Goal: Task Accomplishment & Management: Manage account settings

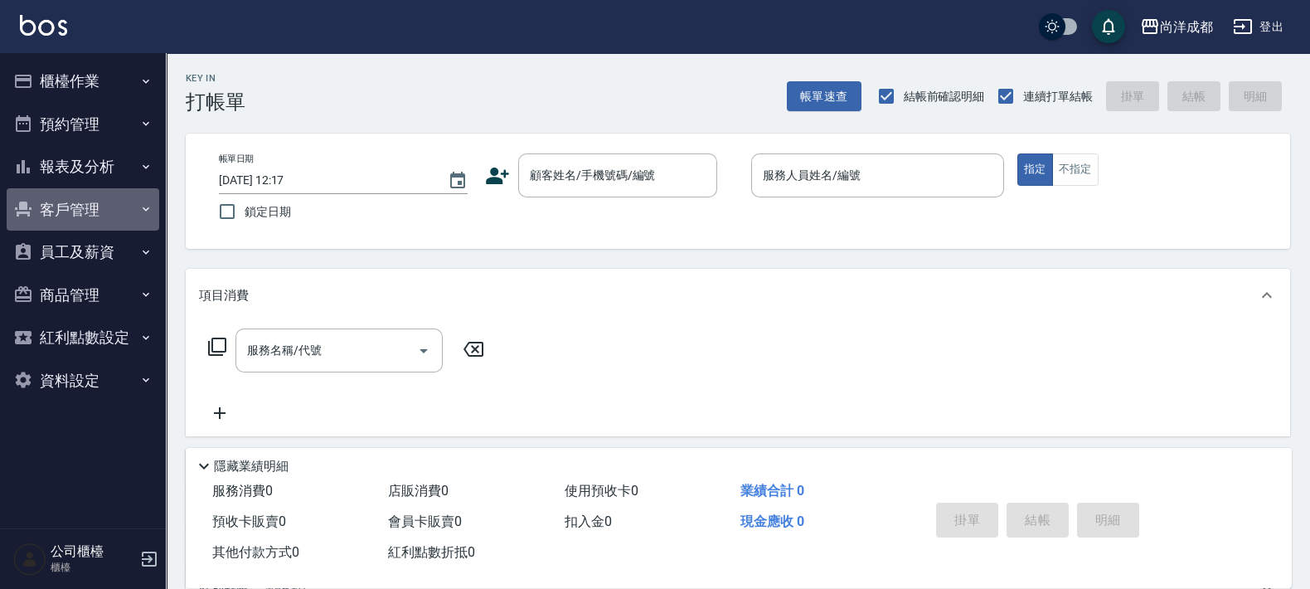
drag, startPoint x: 79, startPoint y: 203, endPoint x: 83, endPoint y: 188, distance: 15.5
click at [83, 191] on button "客戶管理" at bounding box center [83, 209] width 153 height 43
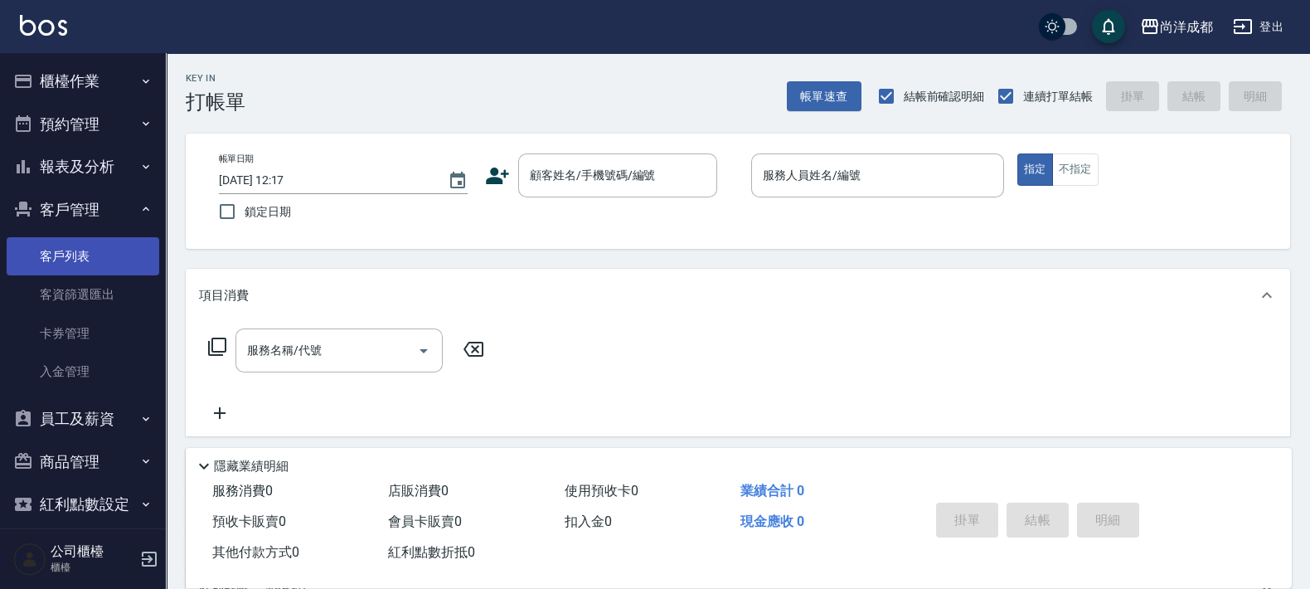
click at [64, 270] on link "客戶列表" at bounding box center [83, 256] width 153 height 38
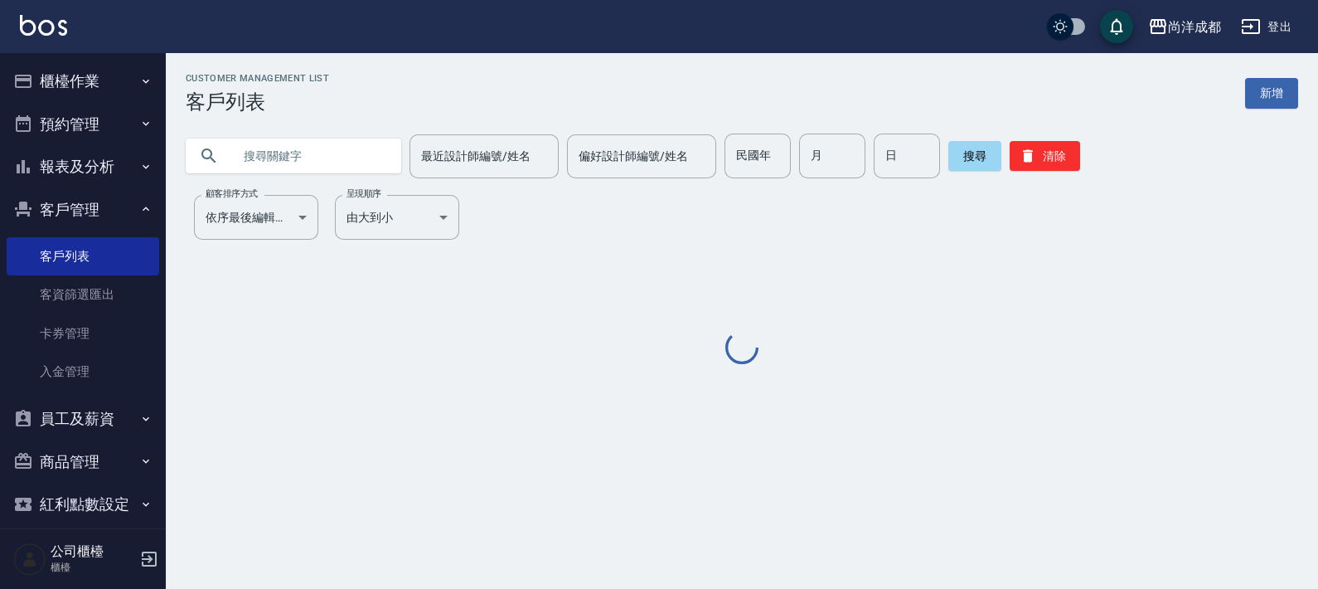
click at [253, 154] on input "text" at bounding box center [310, 155] width 156 height 45
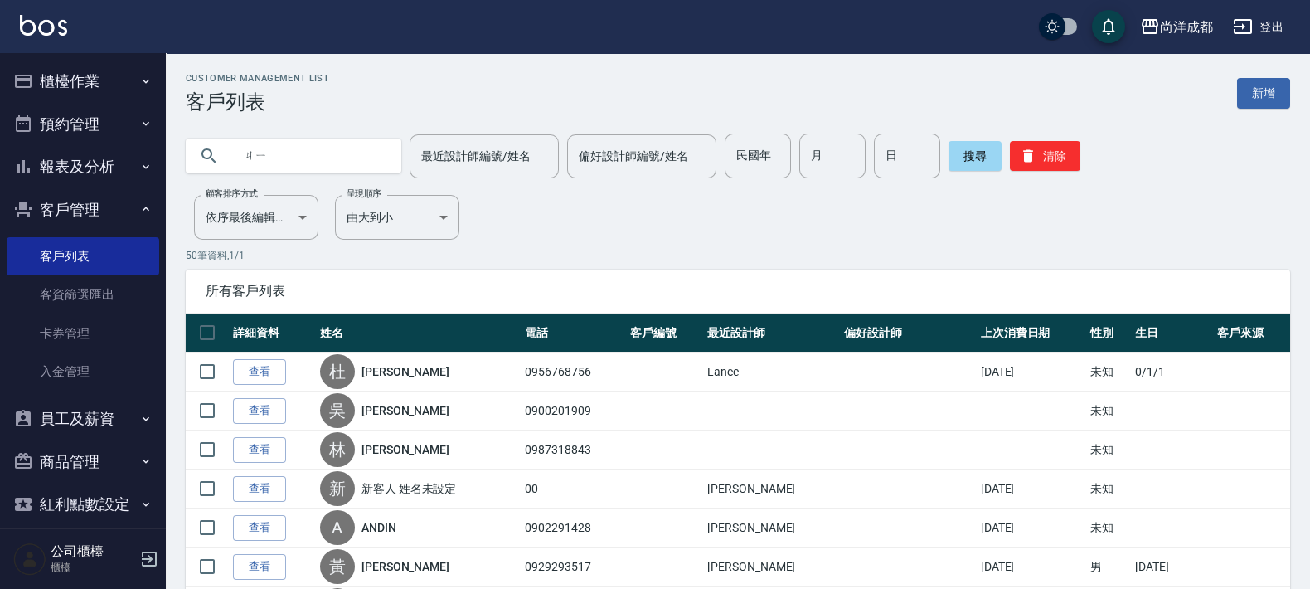
type input "'"
type input "[PERSON_NAME]"
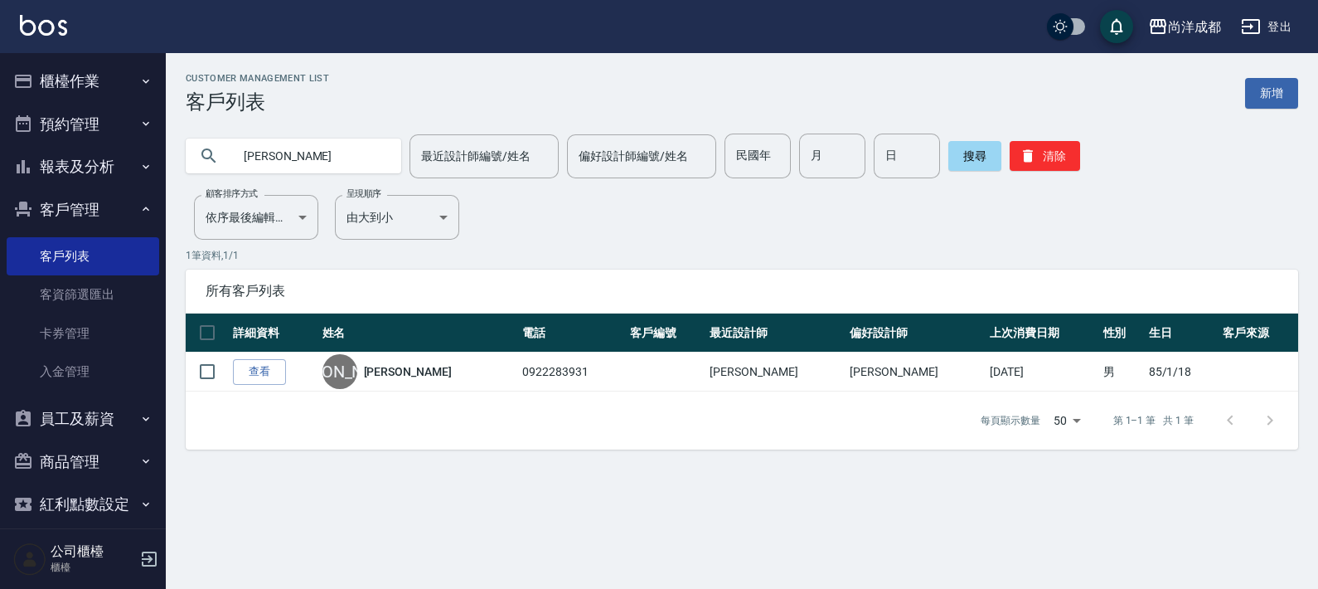
drag, startPoint x: 312, startPoint y: 156, endPoint x: 174, endPoint y: 153, distance: 137.6
click at [174, 153] on div "[PERSON_NAME] 最近設計師編號/姓名 最近設計師編號/姓名 偏好設計師編號/姓名 偏好設計師編號/姓名 民國年 民國年 月 月 日 日 搜尋 清除" at bounding box center [732, 146] width 1132 height 65
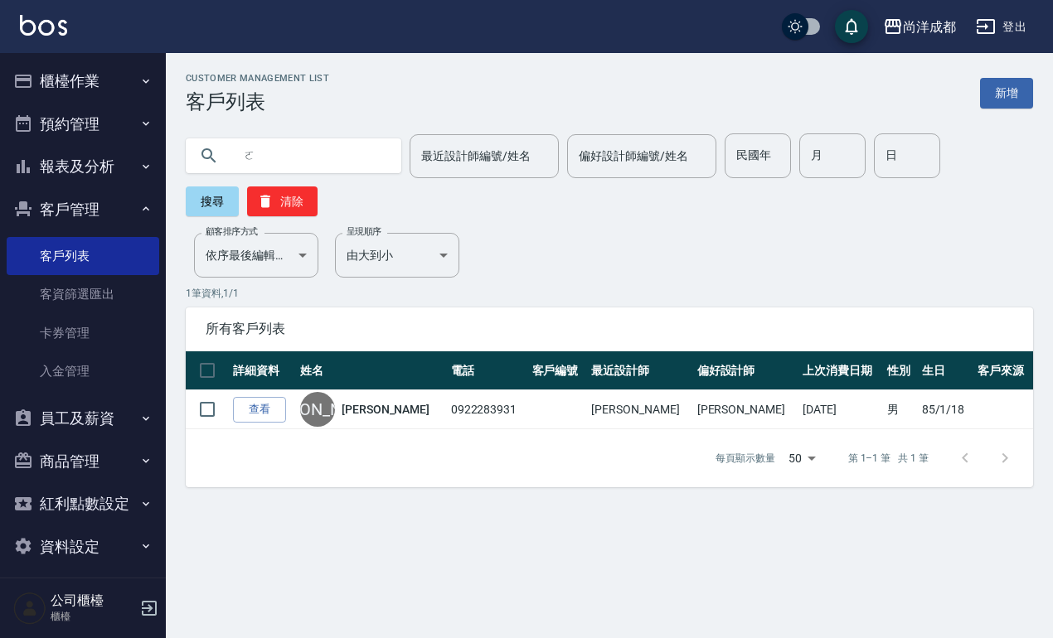
type input "ㄟ"
